Goal: Task Accomplishment & Management: Manage account settings

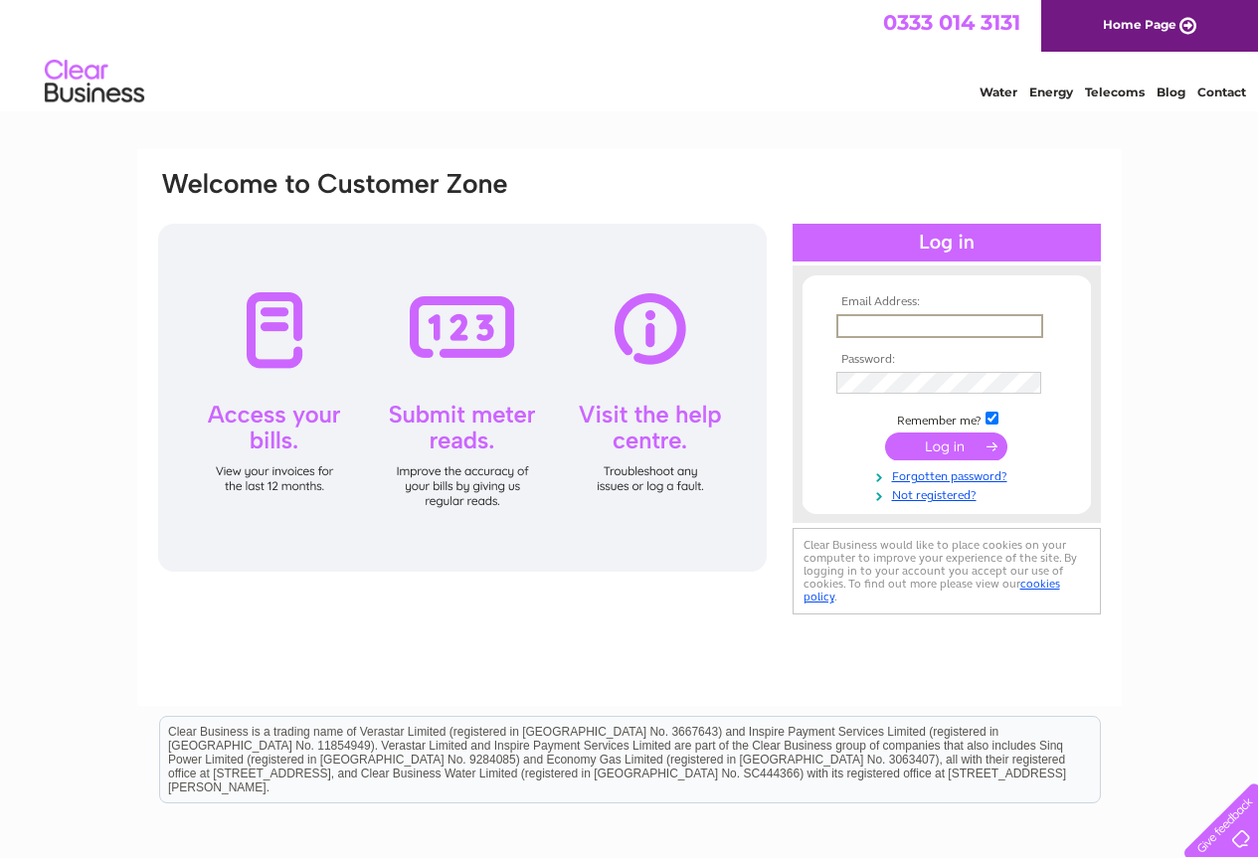
click at [897, 320] on input "text" at bounding box center [939, 326] width 207 height 24
type input "no-butts@btconnect.com"
drag, startPoint x: 1024, startPoint y: 324, endPoint x: 715, endPoint y: 330, distance: 309.4
click at [719, 328] on div "Email Address: no-butts@btconnect.com Password:" at bounding box center [629, 394] width 947 height 451
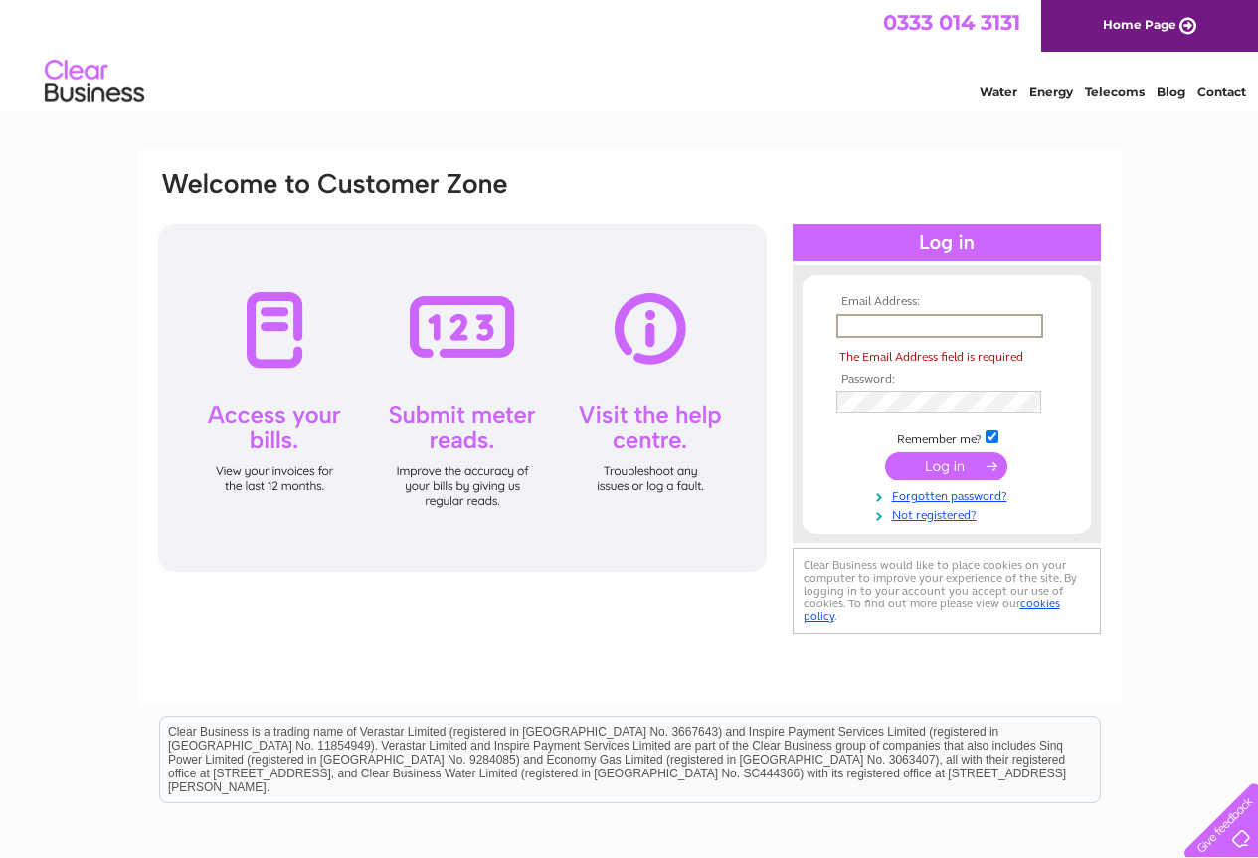
click at [803, 493] on form "Email Address: The Email Address field is required Password:" at bounding box center [947, 409] width 288 height 228
click at [868, 326] on input "text" at bounding box center [939, 326] width 207 height 24
type input "no-butts@btconnect.com"
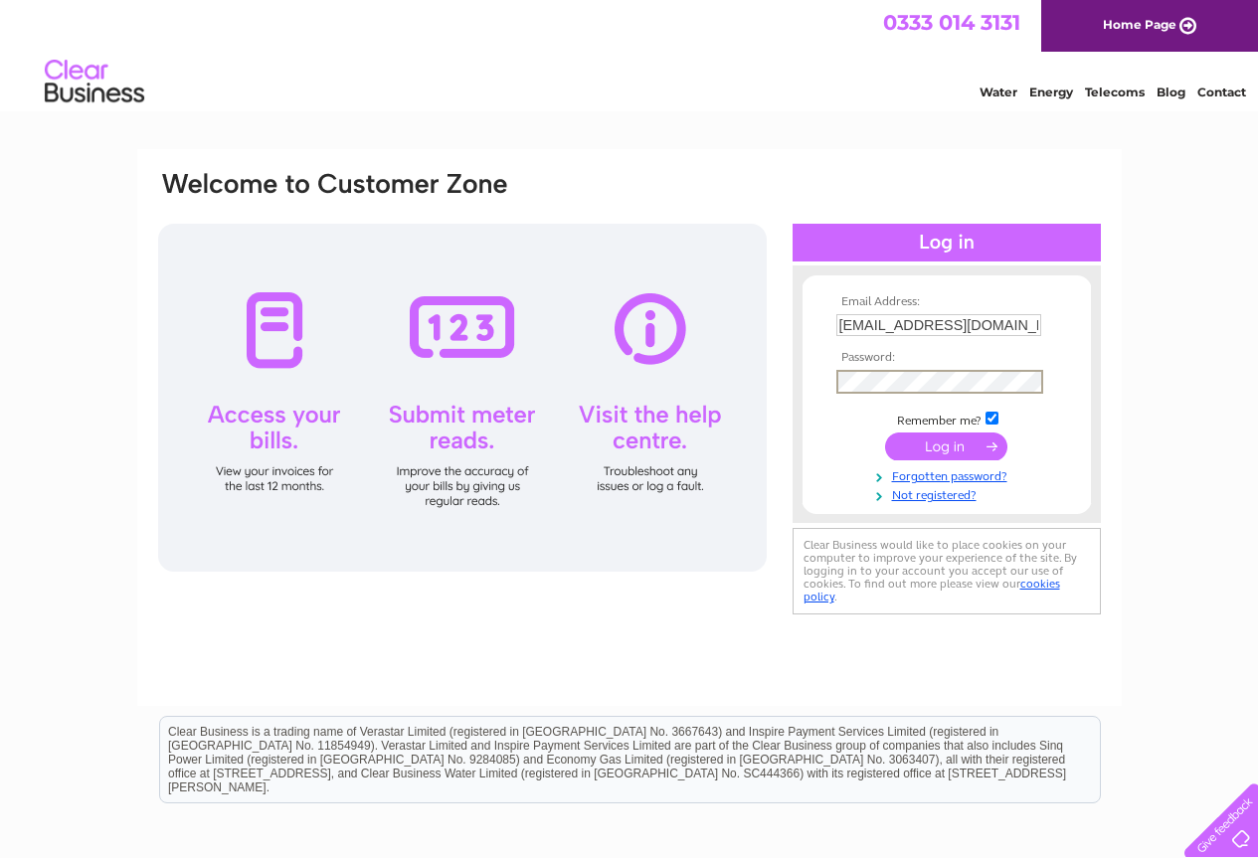
click at [885, 433] on input "submit" at bounding box center [946, 447] width 122 height 28
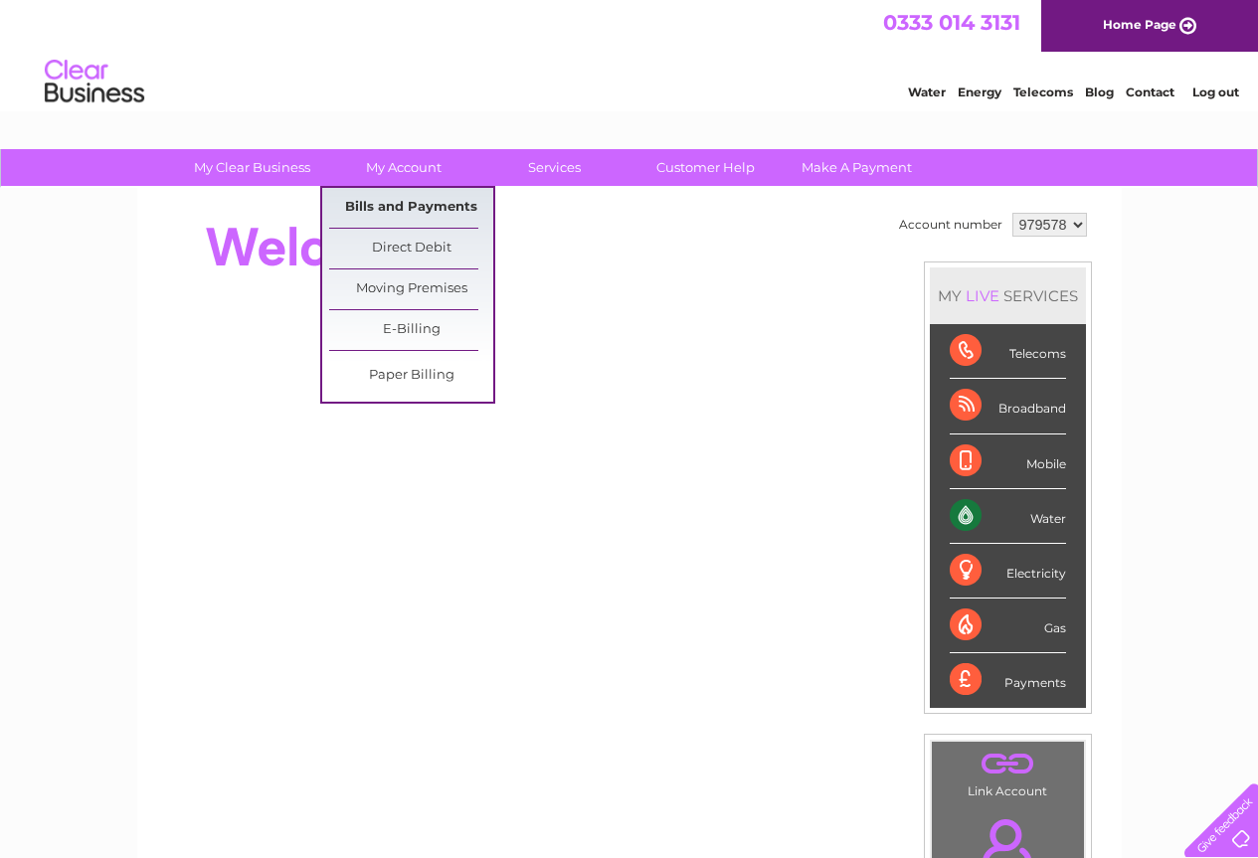
click at [405, 211] on link "Bills and Payments" at bounding box center [411, 208] width 164 height 40
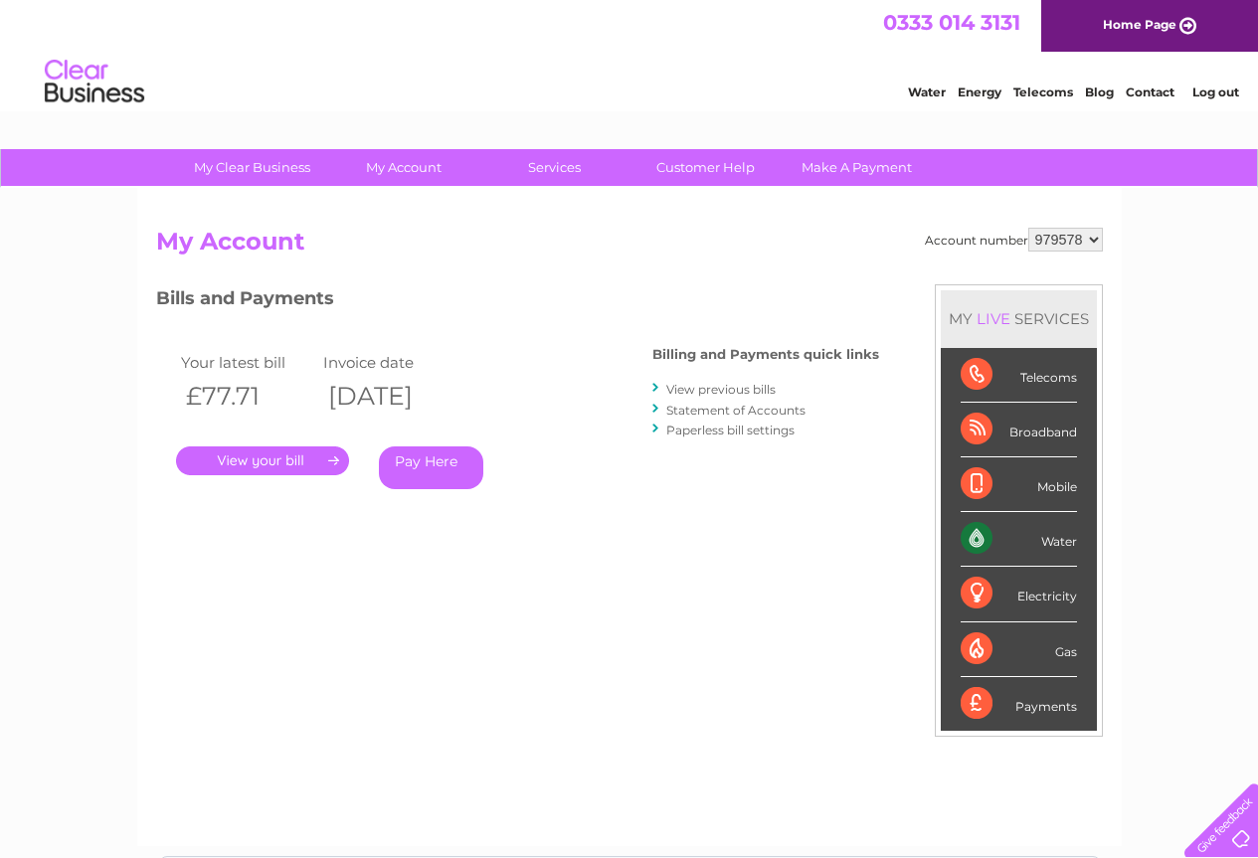
click at [319, 452] on link "." at bounding box center [262, 461] width 173 height 29
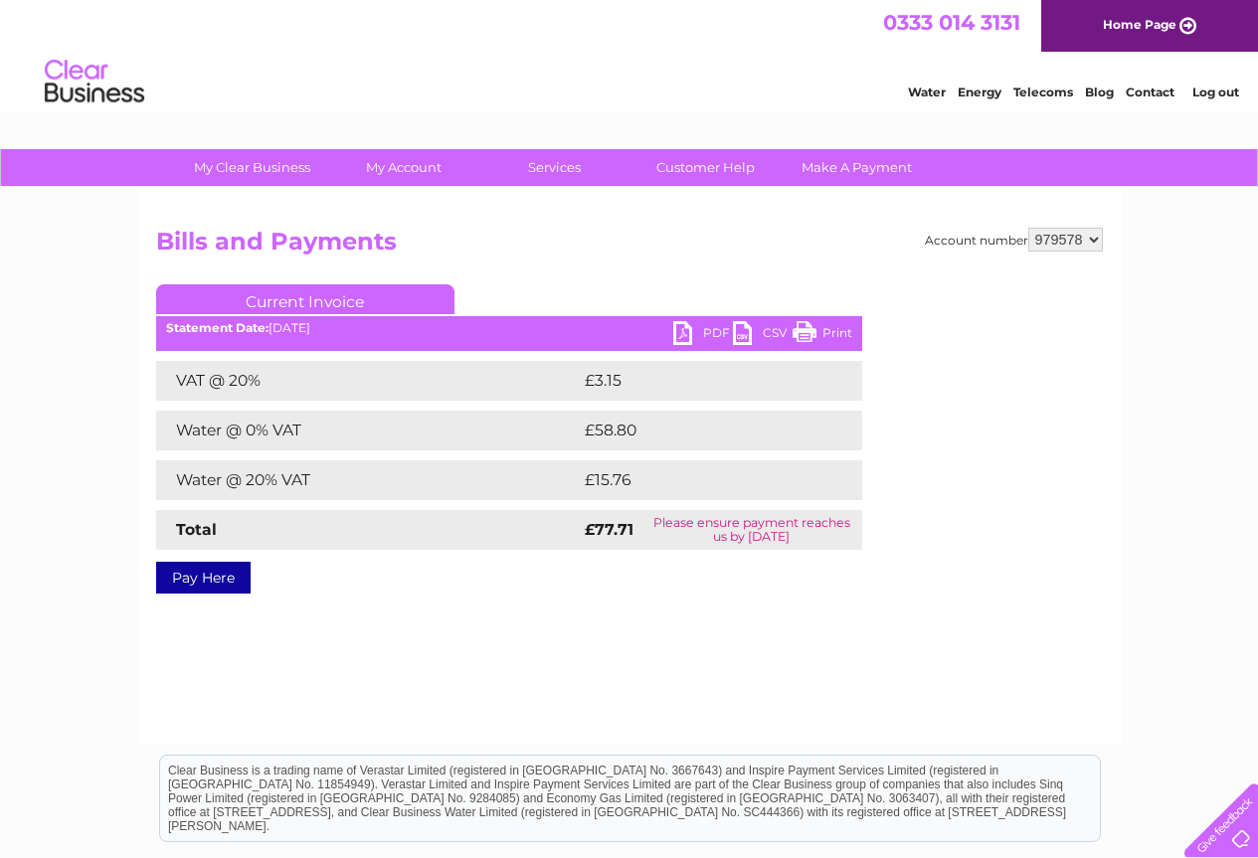
click at [807, 333] on link "Print" at bounding box center [823, 335] width 60 height 29
click at [683, 330] on link "PDF" at bounding box center [703, 335] width 60 height 29
click at [1223, 94] on link "Log out" at bounding box center [1215, 92] width 47 height 15
